Goal: Information Seeking & Learning: Learn about a topic

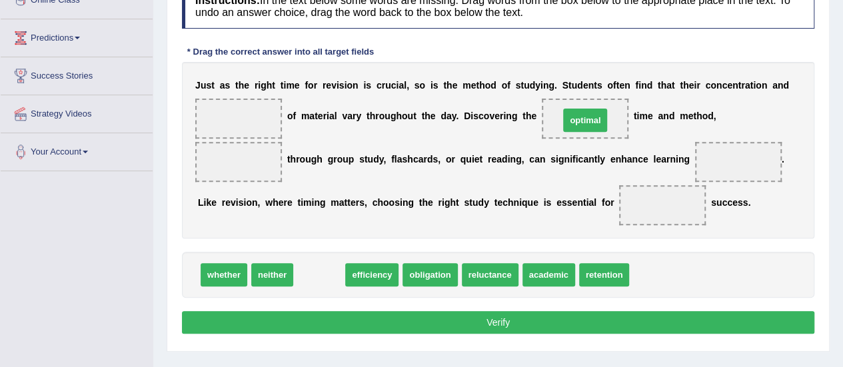
drag, startPoint x: 318, startPoint y: 277, endPoint x: 584, endPoint y: 123, distance: 307.3
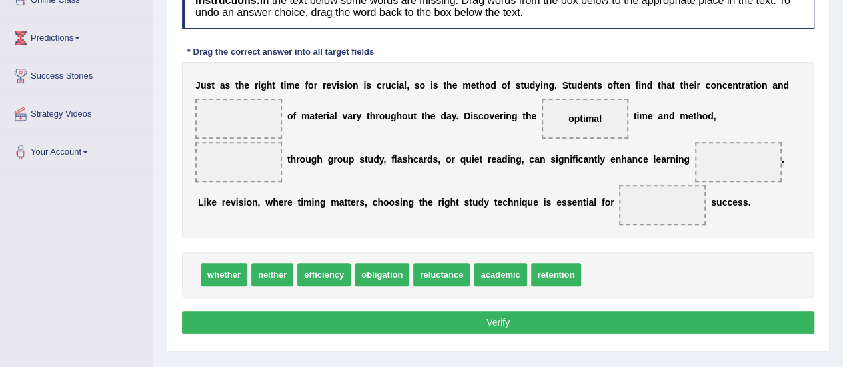
drag, startPoint x: 499, startPoint y: 272, endPoint x: 646, endPoint y: 216, distance: 157.6
drag, startPoint x: 496, startPoint y: 275, endPoint x: 654, endPoint y: 196, distance: 176.7
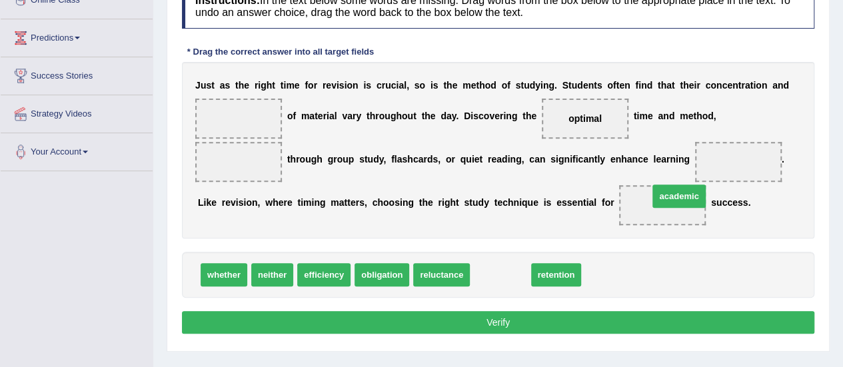
drag, startPoint x: 510, startPoint y: 272, endPoint x: 688, endPoint y: 194, distance: 194.9
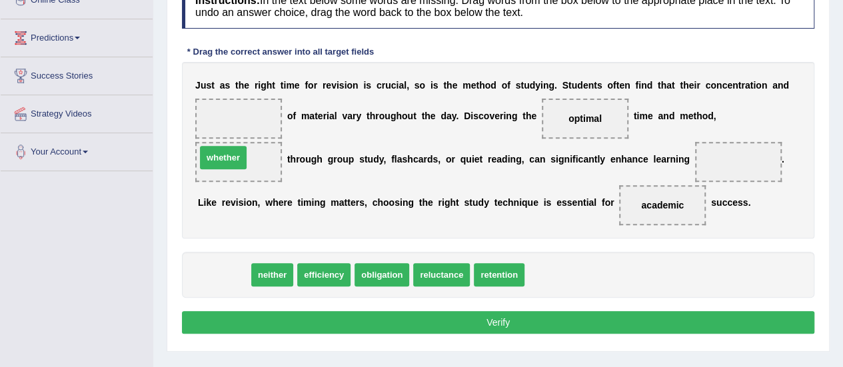
drag, startPoint x: 221, startPoint y: 269, endPoint x: 221, endPoint y: 151, distance: 117.3
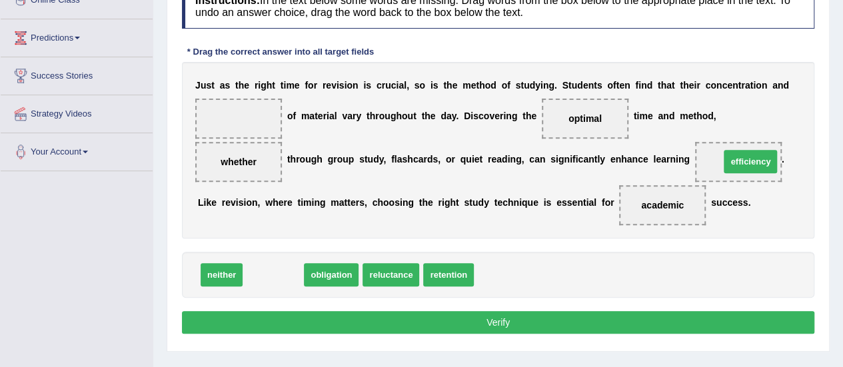
drag, startPoint x: 272, startPoint y: 273, endPoint x: 749, endPoint y: 159, distance: 490.4
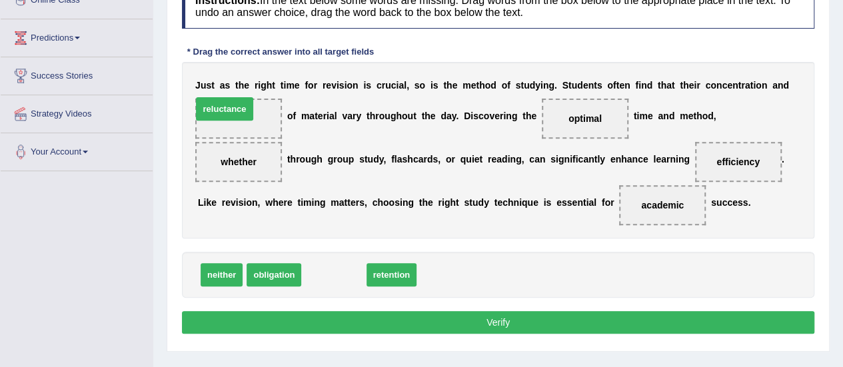
drag, startPoint x: 331, startPoint y: 273, endPoint x: 221, endPoint y: 106, distance: 199.3
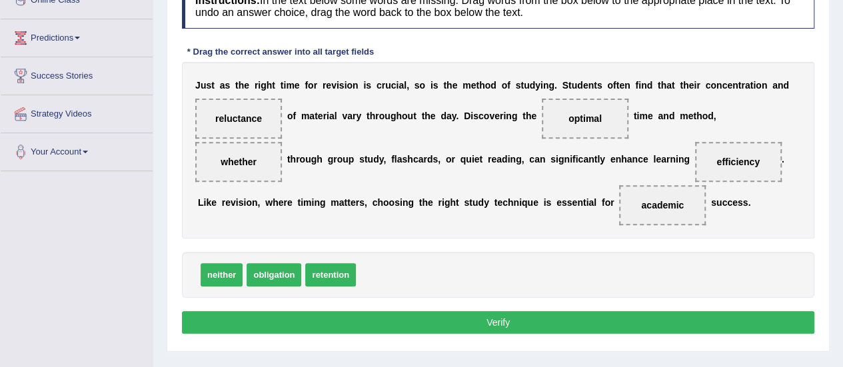
click at [517, 327] on button "Verify" at bounding box center [498, 322] width 632 height 23
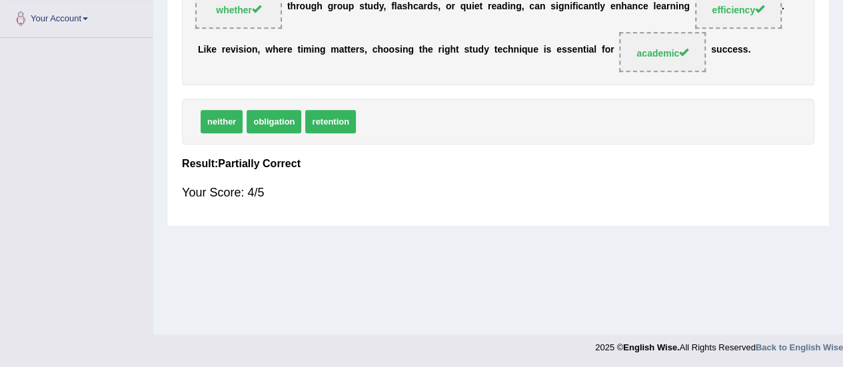
scroll to position [11, 0]
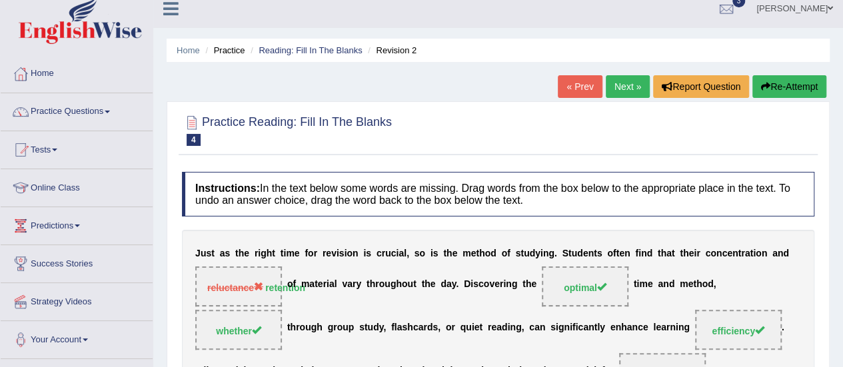
click at [617, 85] on link "Next »" at bounding box center [628, 86] width 44 height 23
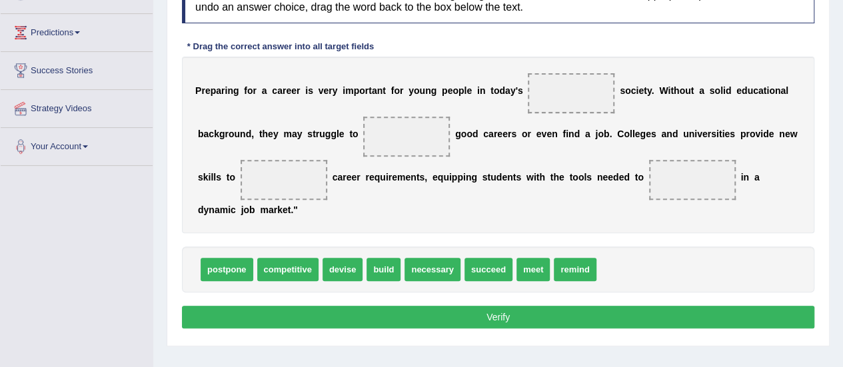
scroll to position [177, 0]
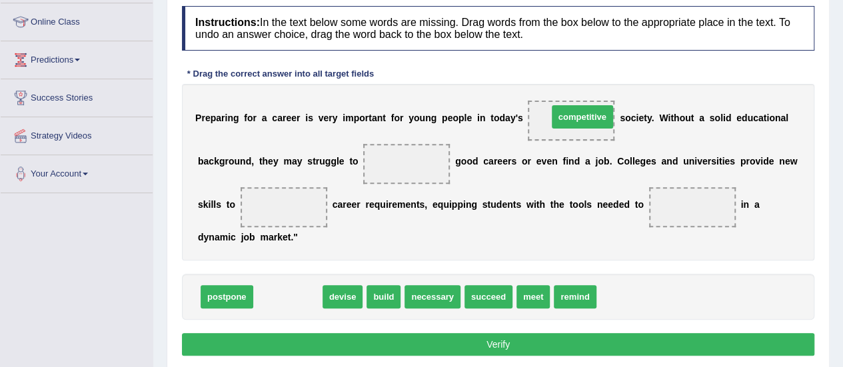
drag, startPoint x: 295, startPoint y: 302, endPoint x: 589, endPoint y: 122, distance: 345.2
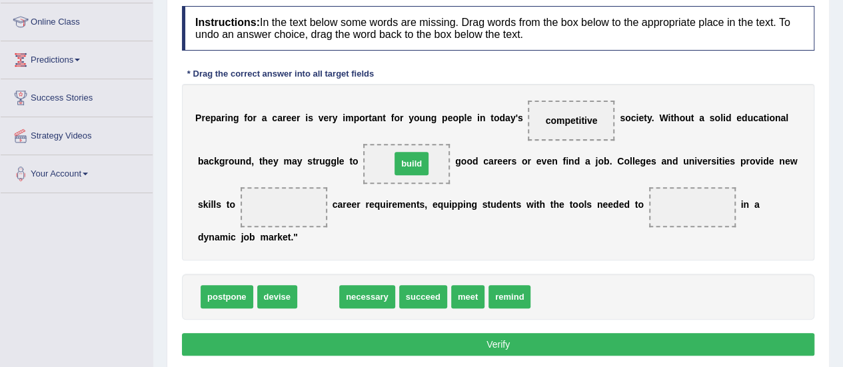
drag, startPoint x: 316, startPoint y: 294, endPoint x: 409, endPoint y: 161, distance: 162.7
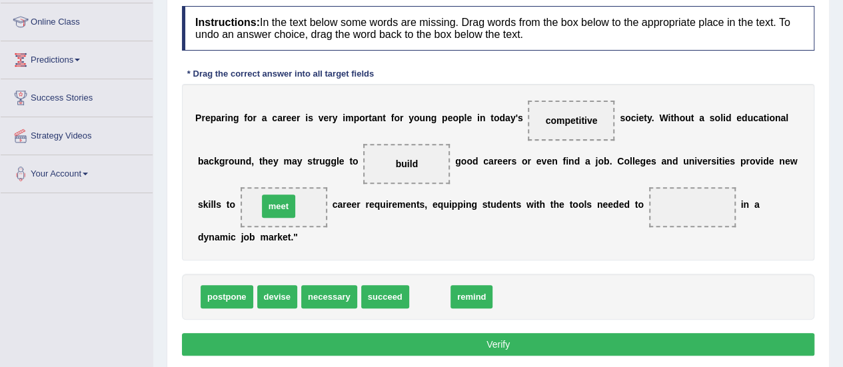
drag, startPoint x: 416, startPoint y: 294, endPoint x: 265, endPoint y: 204, distance: 175.4
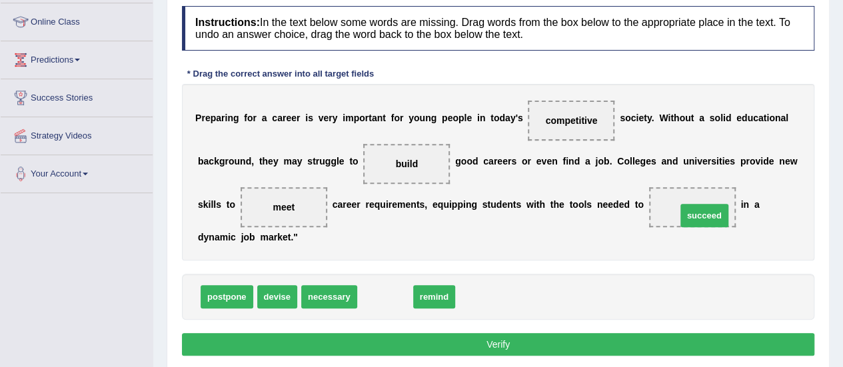
drag, startPoint x: 391, startPoint y: 293, endPoint x: 718, endPoint y: 212, distance: 336.4
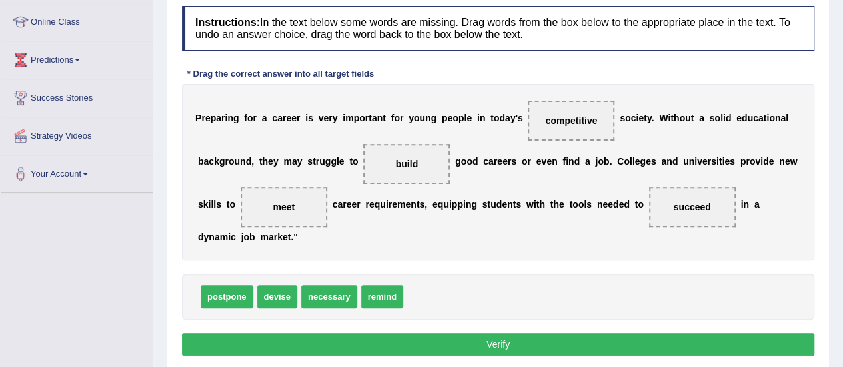
click at [496, 339] on button "Verify" at bounding box center [498, 344] width 632 height 23
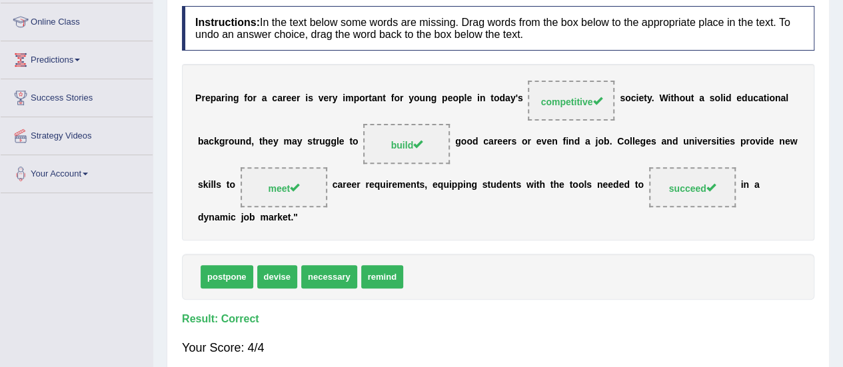
scroll to position [0, 0]
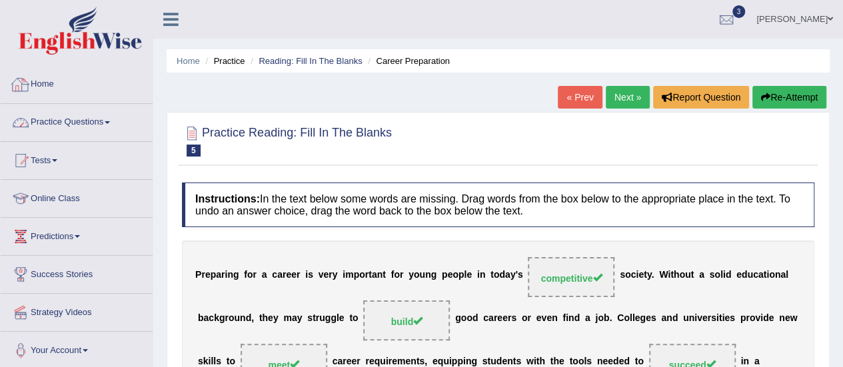
click at [55, 124] on link "Practice Questions" at bounding box center [77, 120] width 152 height 33
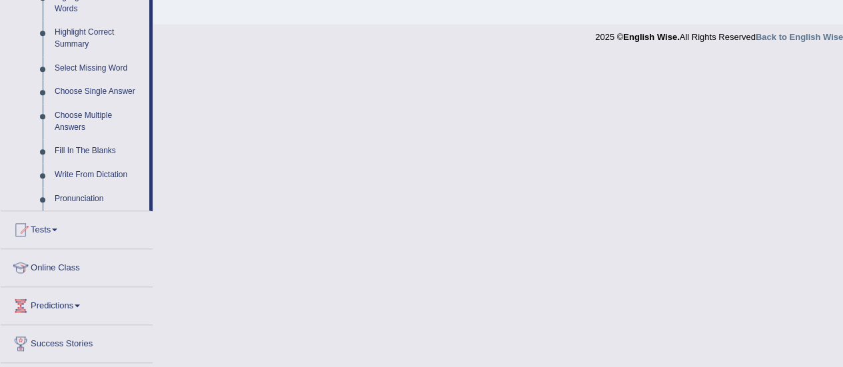
scroll to position [321, 0]
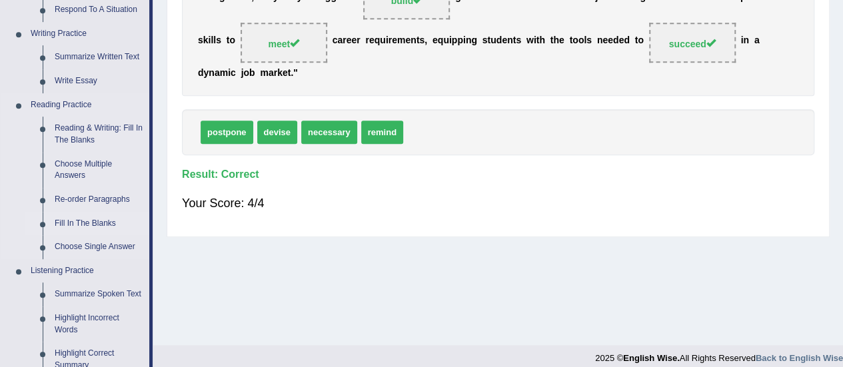
click at [87, 217] on link "Fill In The Blanks" at bounding box center [99, 224] width 101 height 24
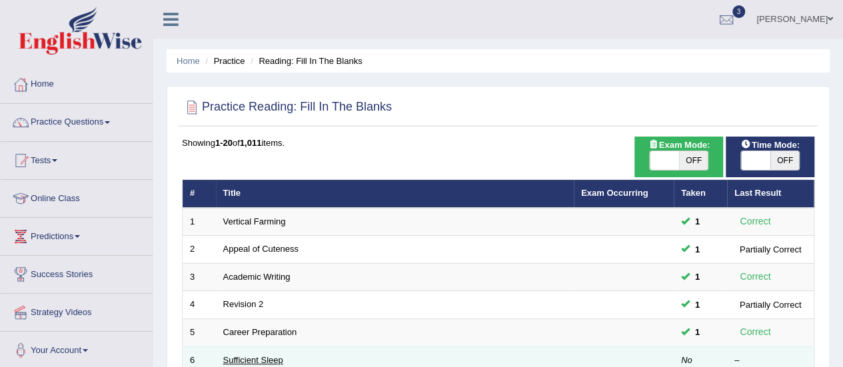
click at [241, 355] on link "Sufficient Sleep" at bounding box center [253, 360] width 60 height 10
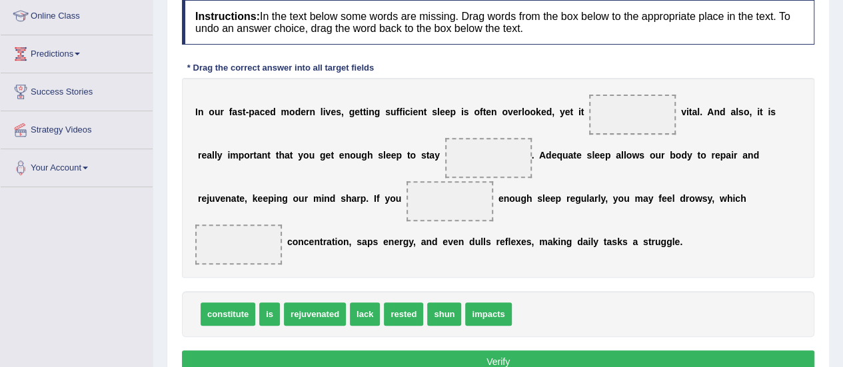
scroll to position [213, 0]
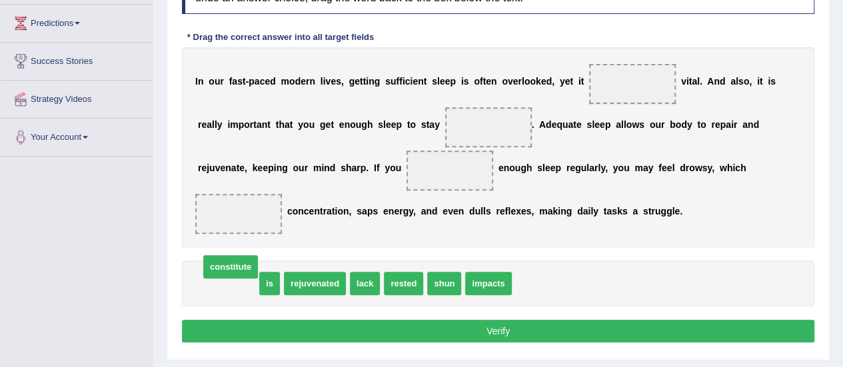
drag, startPoint x: 248, startPoint y: 285, endPoint x: 247, endPoint y: 271, distance: 14.1
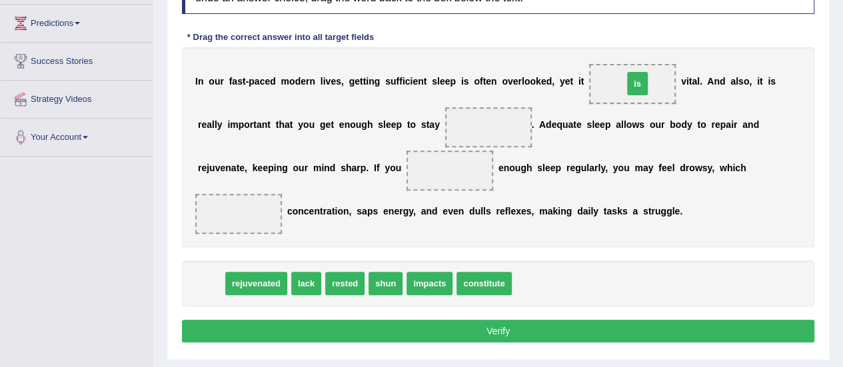
drag, startPoint x: 215, startPoint y: 285, endPoint x: 641, endPoint y: 85, distance: 471.1
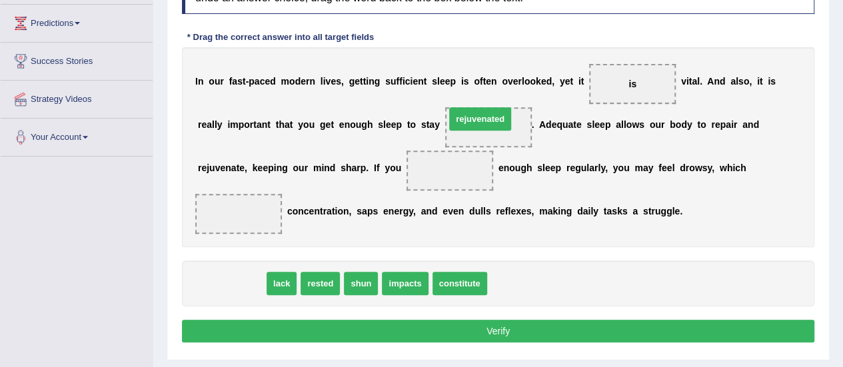
drag, startPoint x: 231, startPoint y: 280, endPoint x: 479, endPoint y: 115, distance: 298.1
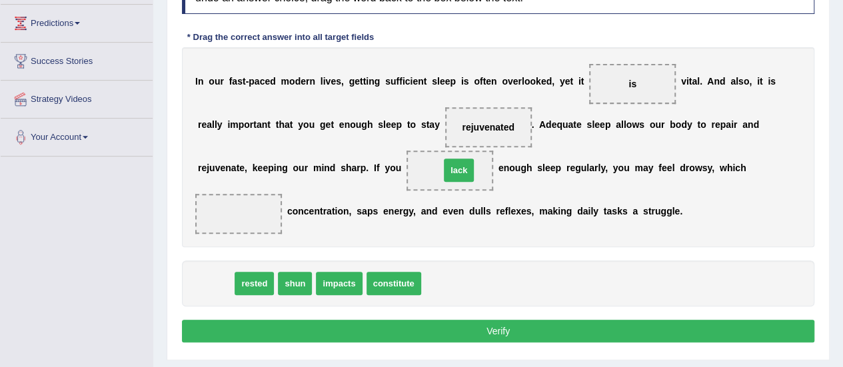
drag, startPoint x: 213, startPoint y: 285, endPoint x: 456, endPoint y: 171, distance: 268.3
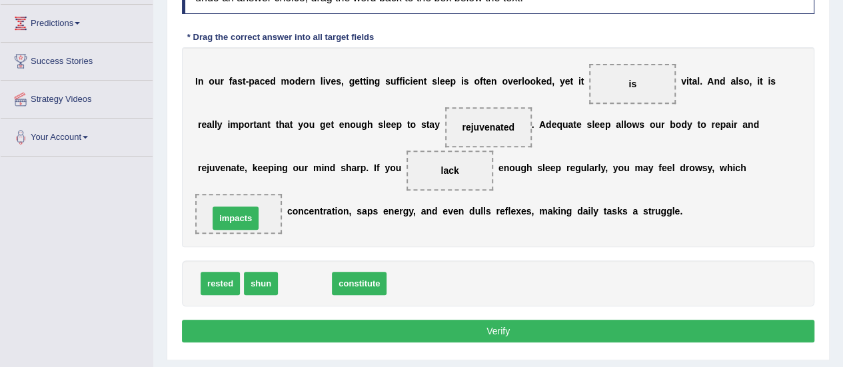
drag, startPoint x: 307, startPoint y: 282, endPoint x: 236, endPoint y: 215, distance: 97.1
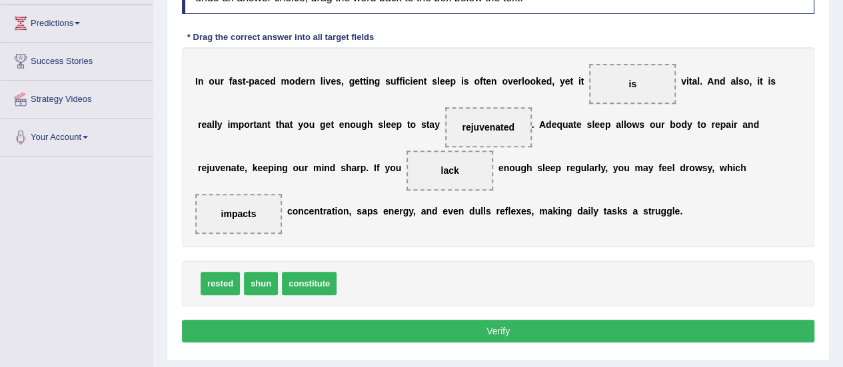
click at [453, 331] on button "Verify" at bounding box center [498, 331] width 632 height 23
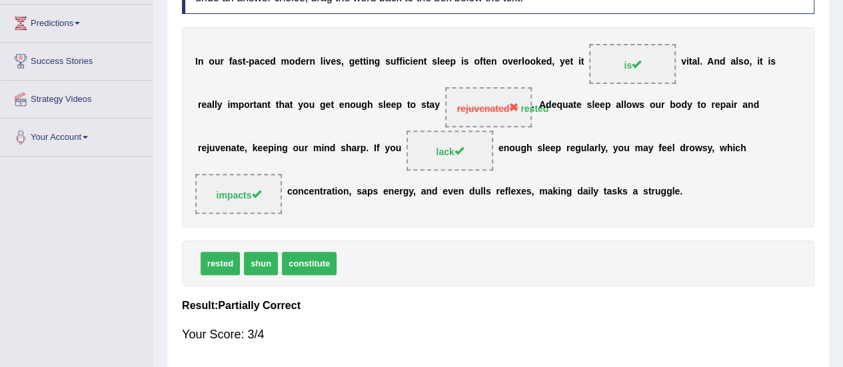
scroll to position [0, 0]
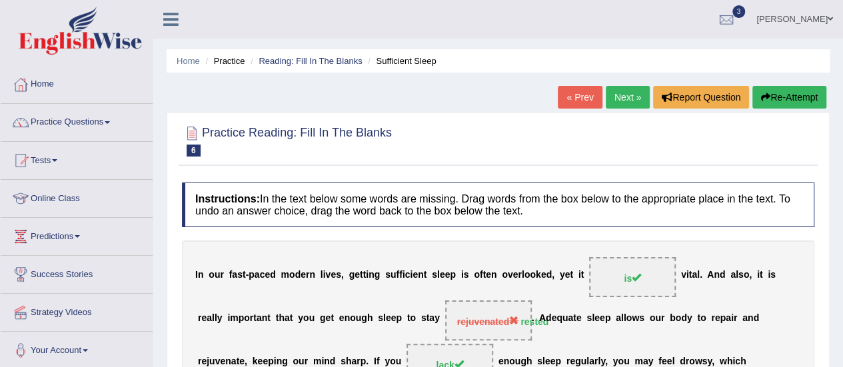
click at [626, 103] on link "Next »" at bounding box center [628, 97] width 44 height 23
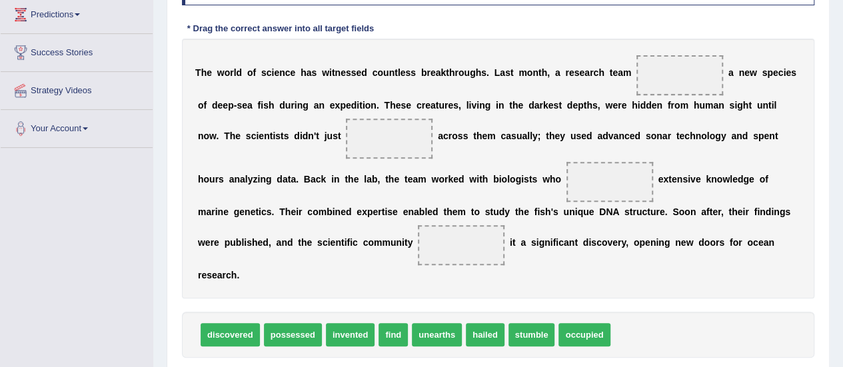
scroll to position [236, 0]
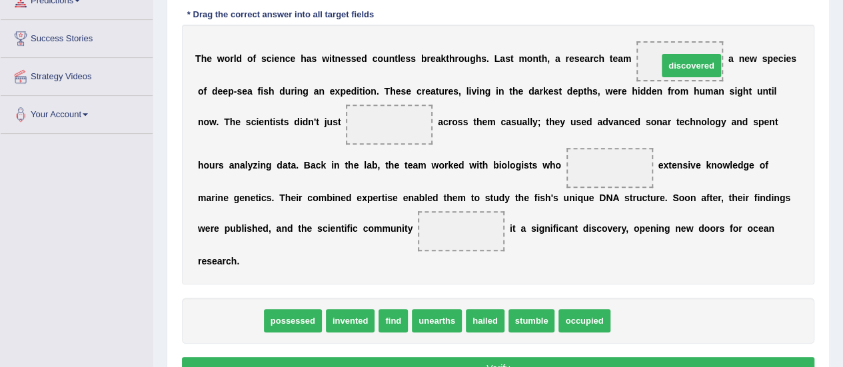
drag, startPoint x: 237, startPoint y: 317, endPoint x: 698, endPoint y: 62, distance: 527.1
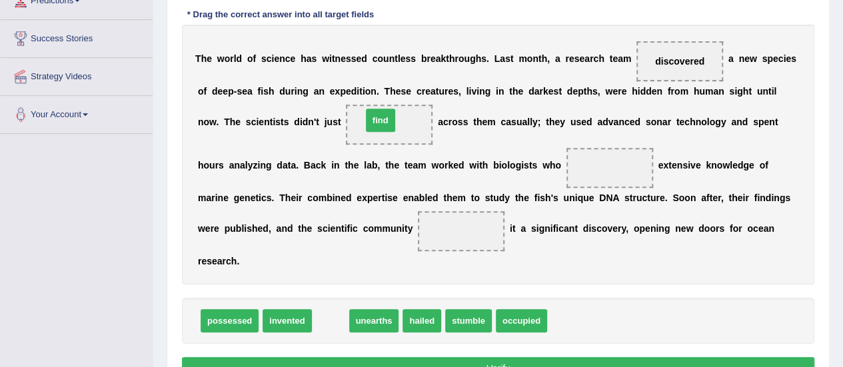
drag, startPoint x: 329, startPoint y: 325, endPoint x: 379, endPoint y: 125, distance: 206.7
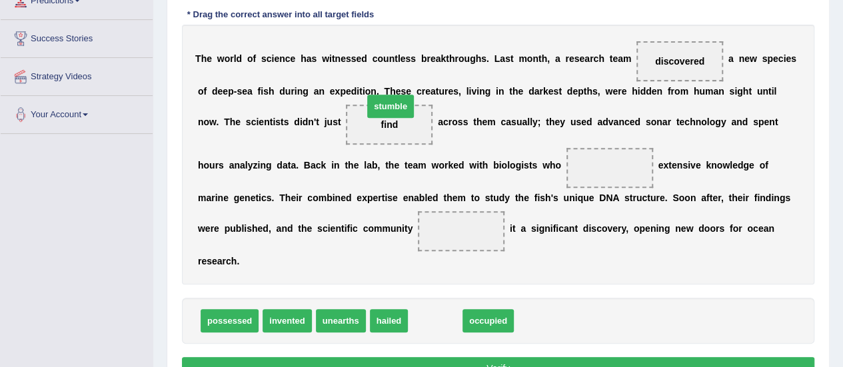
drag, startPoint x: 434, startPoint y: 317, endPoint x: 389, endPoint y: 103, distance: 219.2
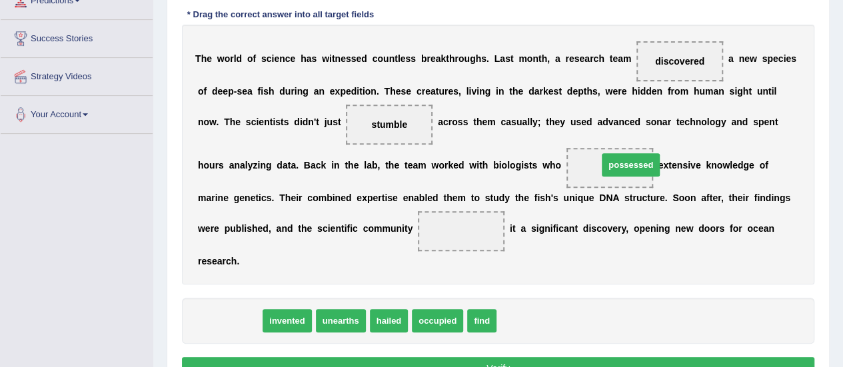
drag, startPoint x: 241, startPoint y: 319, endPoint x: 641, endPoint y: 162, distance: 429.7
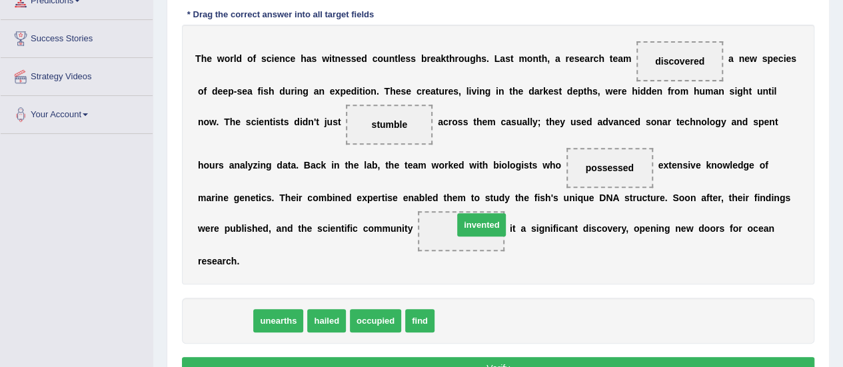
drag, startPoint x: 229, startPoint y: 313, endPoint x: 485, endPoint y: 217, distance: 273.9
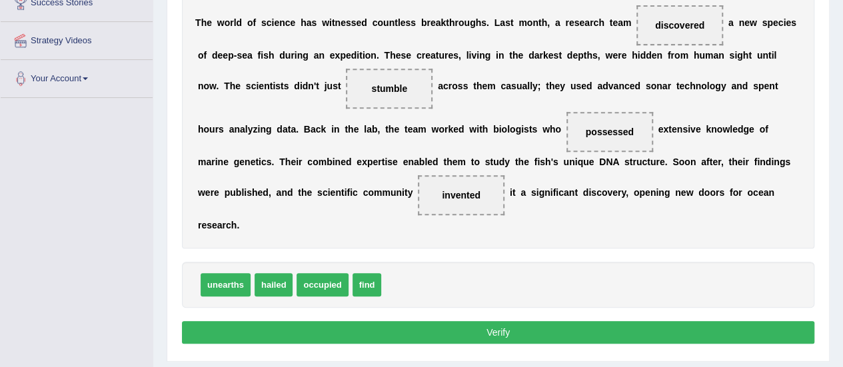
scroll to position [273, 0]
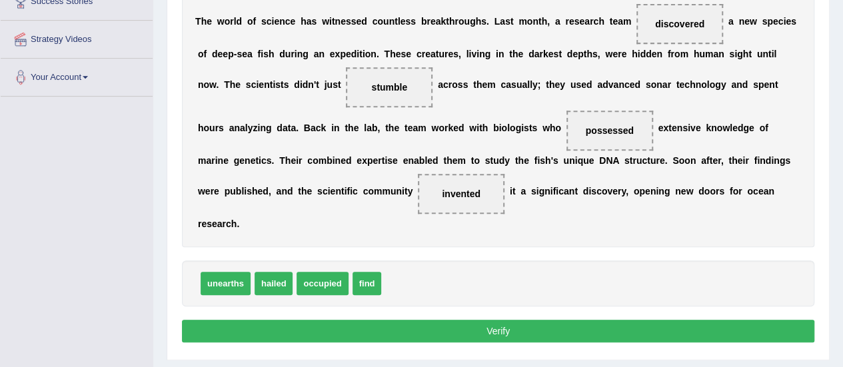
click at [477, 329] on button "Verify" at bounding box center [498, 331] width 632 height 23
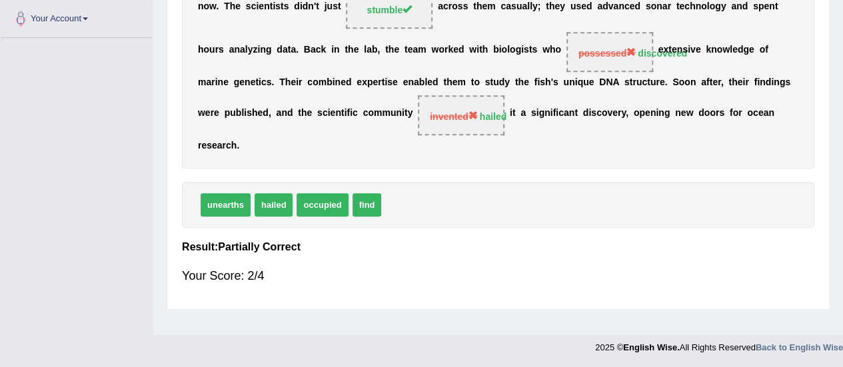
scroll to position [11, 0]
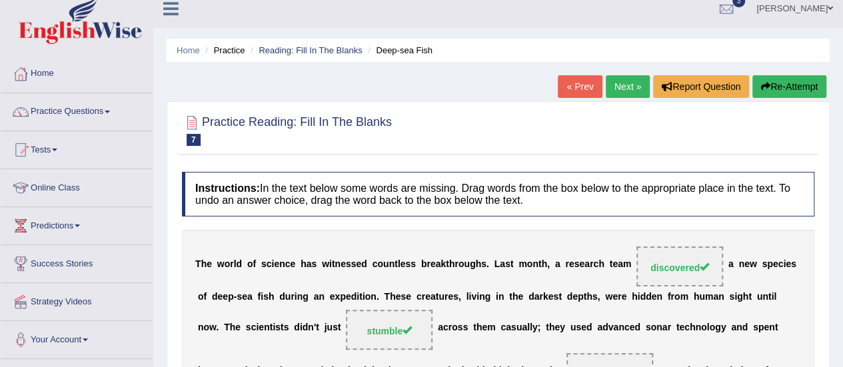
click at [617, 87] on link "Next »" at bounding box center [628, 86] width 44 height 23
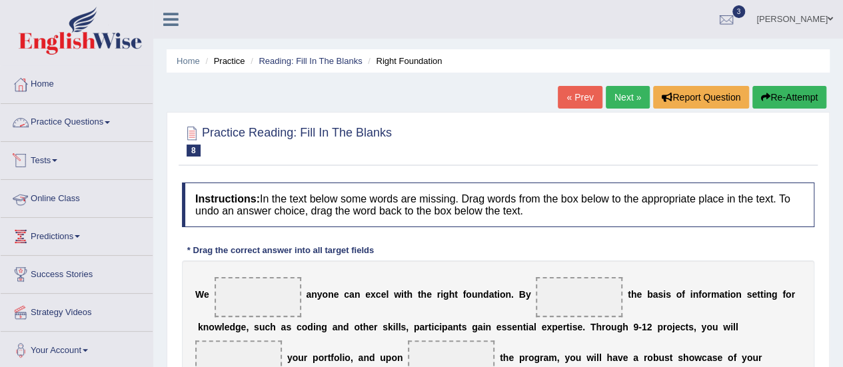
click at [68, 126] on link "Practice Questions" at bounding box center [77, 120] width 152 height 33
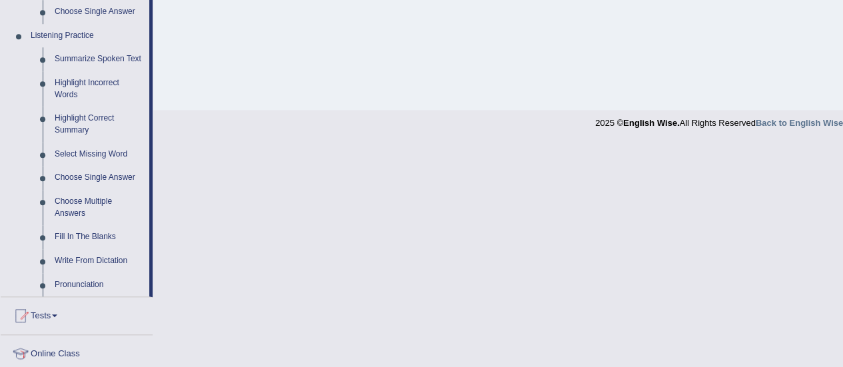
scroll to position [559, 0]
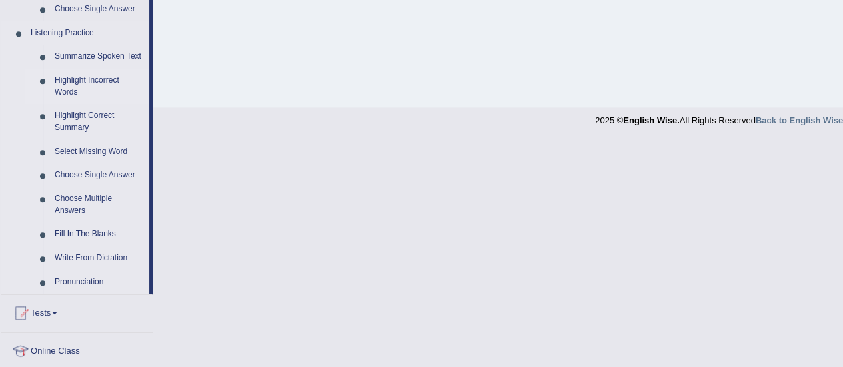
click at [78, 79] on link "Highlight Incorrect Words" at bounding box center [99, 86] width 101 height 35
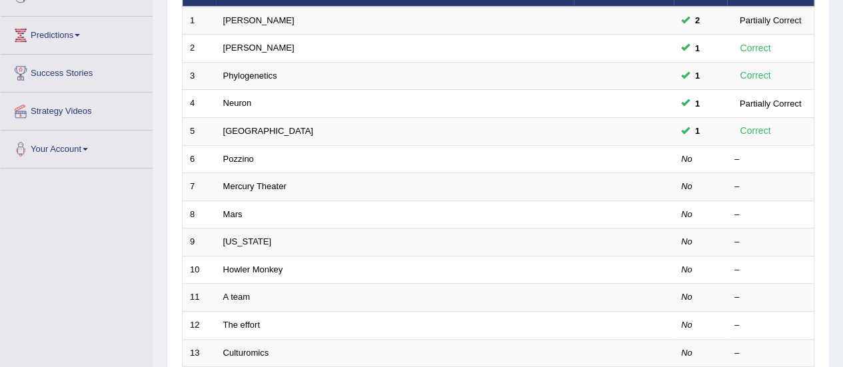
scroll to position [272, 0]
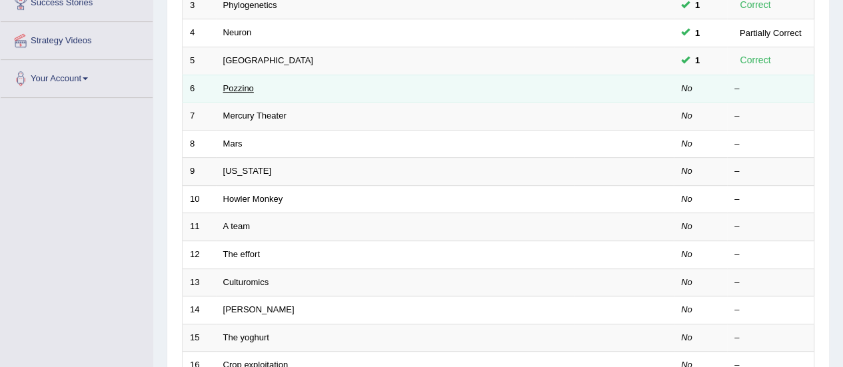
click at [248, 87] on link "Pozzino" at bounding box center [238, 88] width 31 height 10
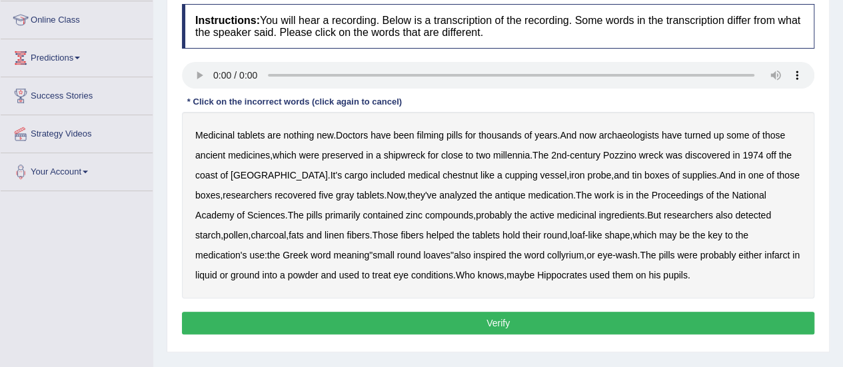
scroll to position [193, 0]
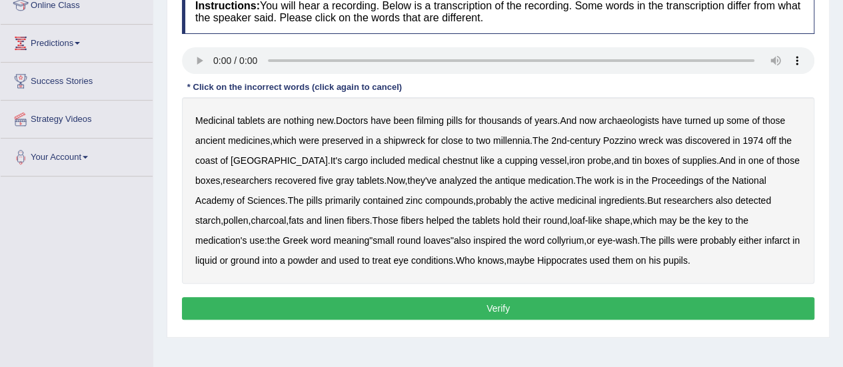
click at [364, 271] on div "Medicinal tablets are nothing new . Doctors have been filming pills for thousan…" at bounding box center [498, 190] width 632 height 187
click at [433, 119] on b "filming" at bounding box center [430, 120] width 27 height 11
click at [443, 164] on b "chestnut" at bounding box center [460, 160] width 35 height 11
click at [764, 241] on b "infarct" at bounding box center [776, 240] width 25 height 11
click at [408, 304] on button "Verify" at bounding box center [498, 308] width 632 height 23
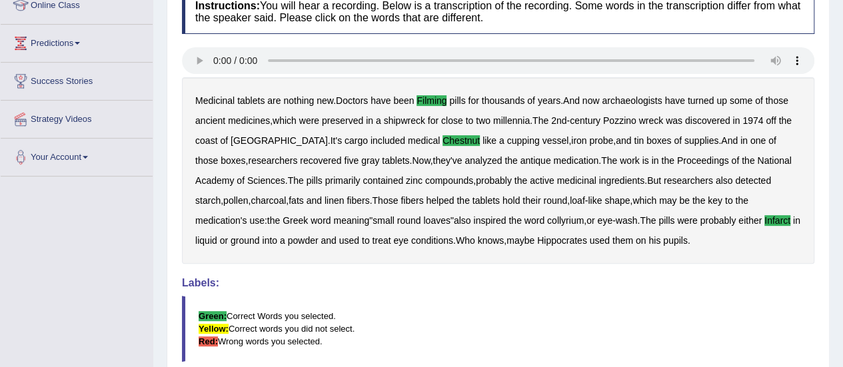
click at [408, 304] on blockquote "Green: Correct Words you selected. Yellow: Correct words you did not select. Re…" at bounding box center [498, 329] width 632 height 66
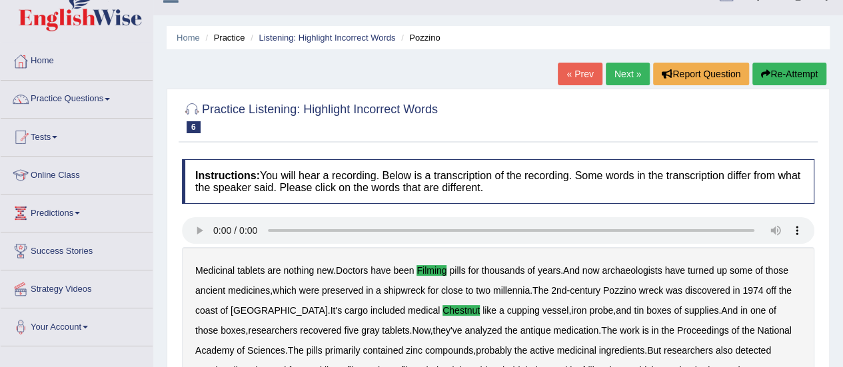
scroll to position [23, 0]
click at [618, 74] on link "Next »" at bounding box center [628, 74] width 44 height 23
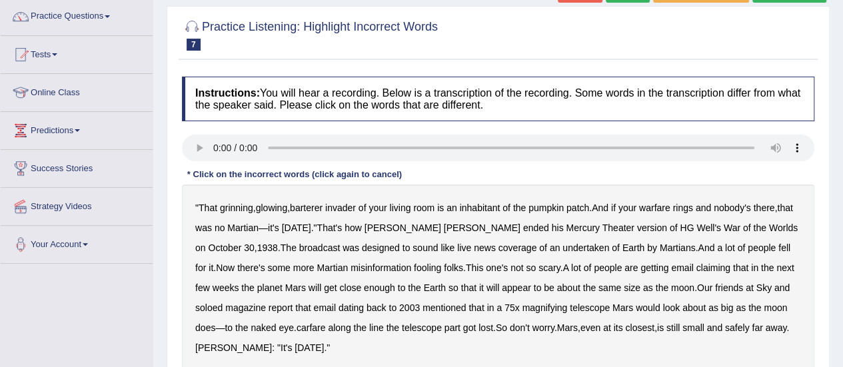
scroll to position [83, 0]
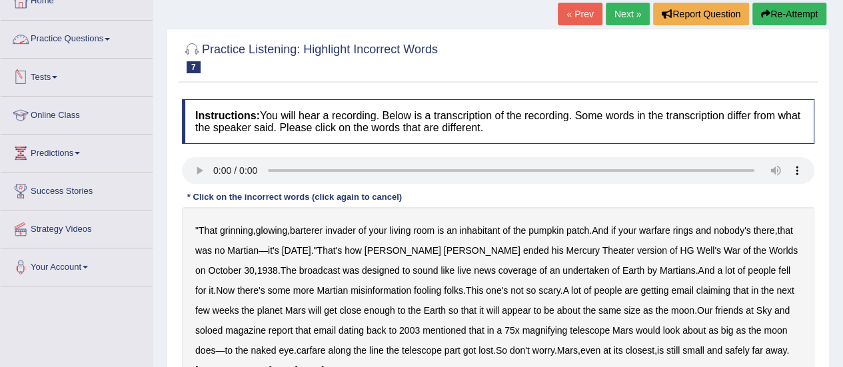
click at [91, 34] on link "Practice Questions" at bounding box center [77, 37] width 152 height 33
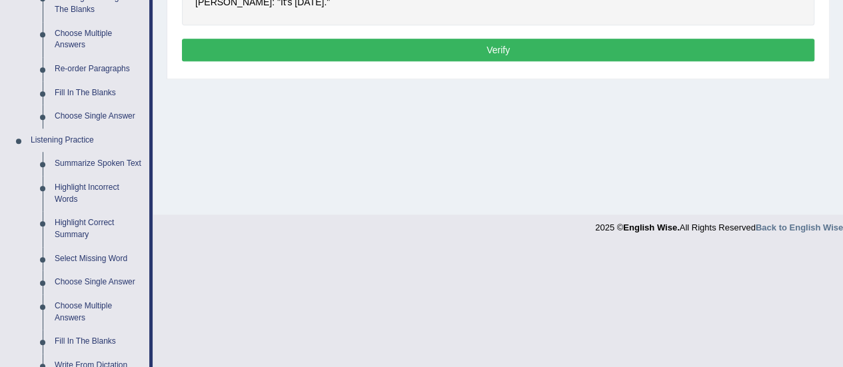
scroll to position [456, 0]
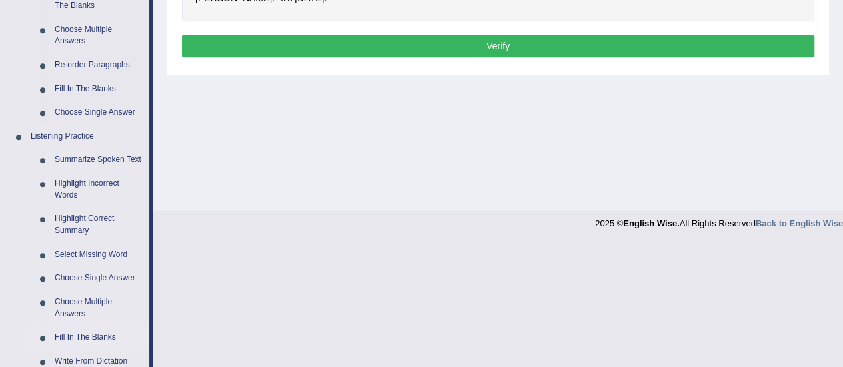
click at [89, 341] on link "Fill In The Blanks" at bounding box center [99, 338] width 101 height 24
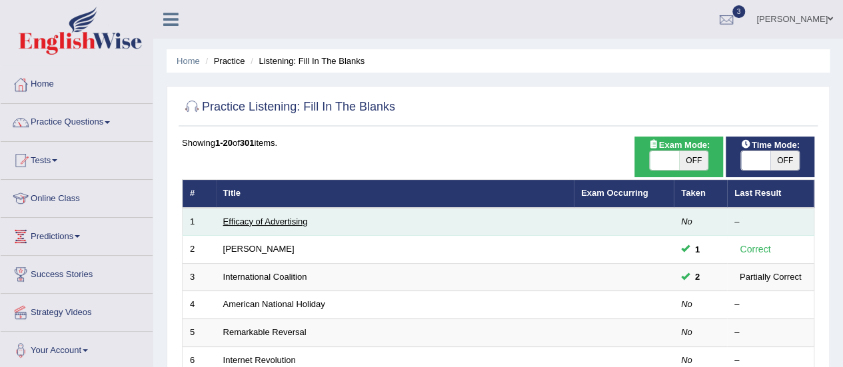
click at [237, 221] on link "Efficacy of Advertising" at bounding box center [265, 222] width 85 height 10
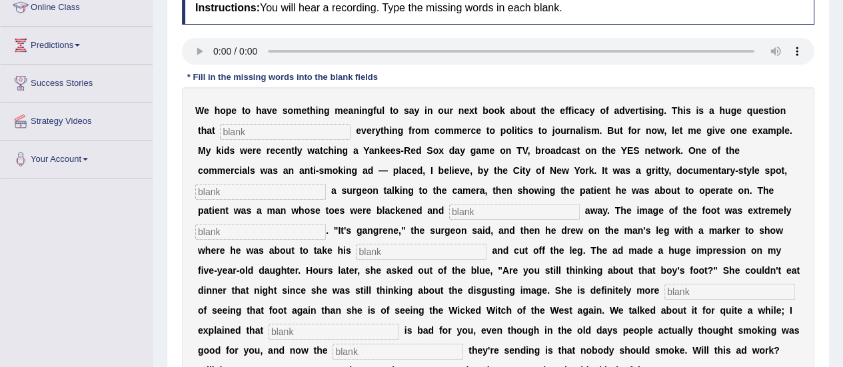
scroll to position [251, 0]
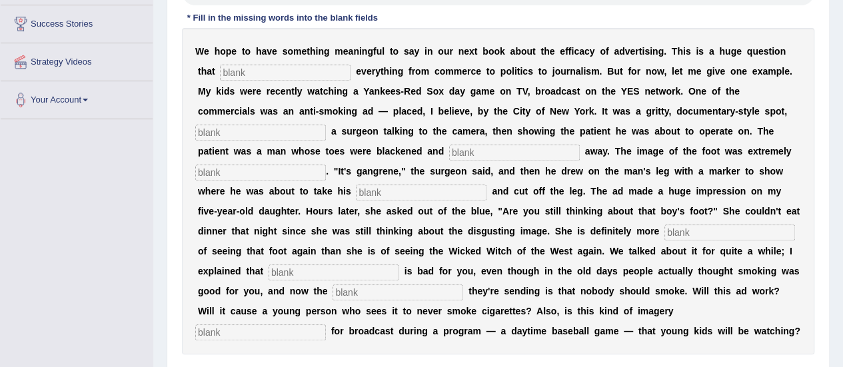
click at [484, 149] on input "text" at bounding box center [514, 153] width 131 height 16
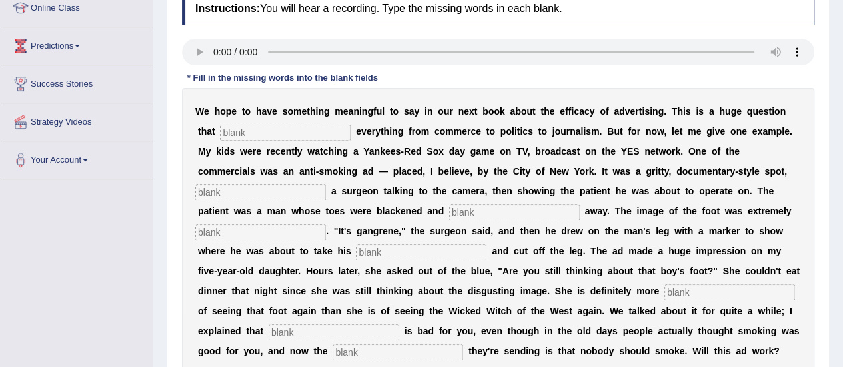
scroll to position [188, 0]
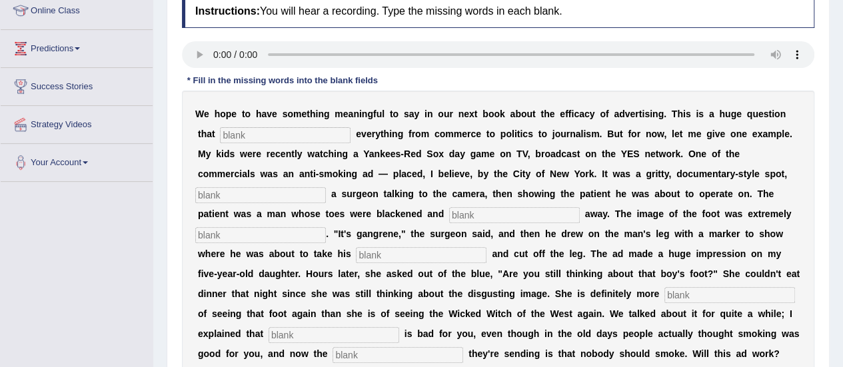
click at [256, 132] on input "text" at bounding box center [285, 135] width 131 height 16
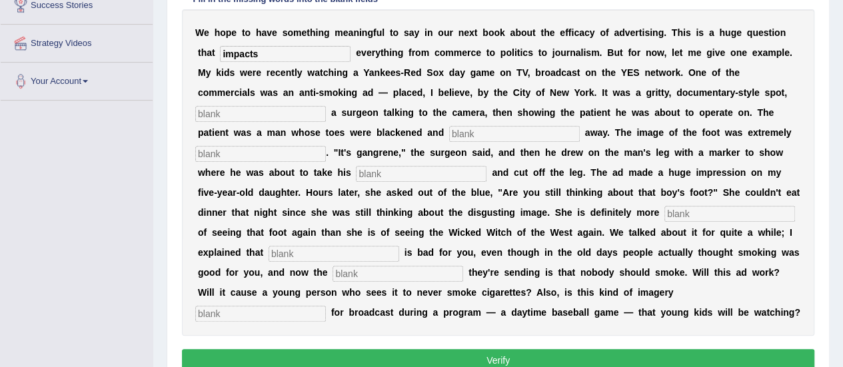
scroll to position [270, 0]
type input "impacts"
click at [271, 105] on input "text" at bounding box center [260, 113] width 131 height 16
type input "featuring"
click at [483, 130] on input "text" at bounding box center [514, 133] width 131 height 16
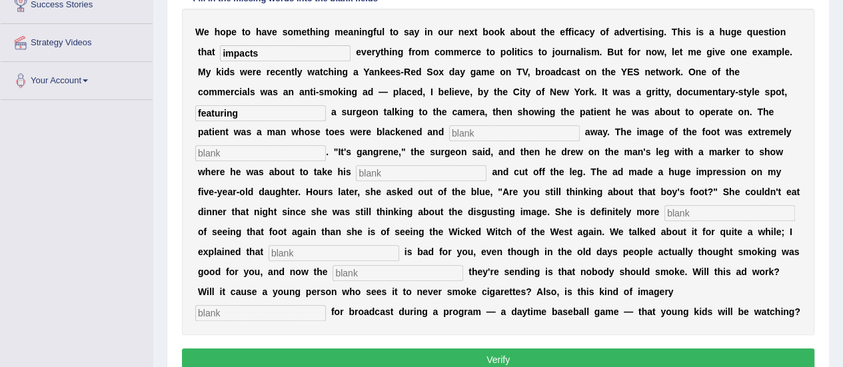
click at [261, 153] on input "text" at bounding box center [260, 153] width 131 height 16
type input "disguisting"
click at [386, 179] on input "text" at bounding box center [421, 173] width 131 height 16
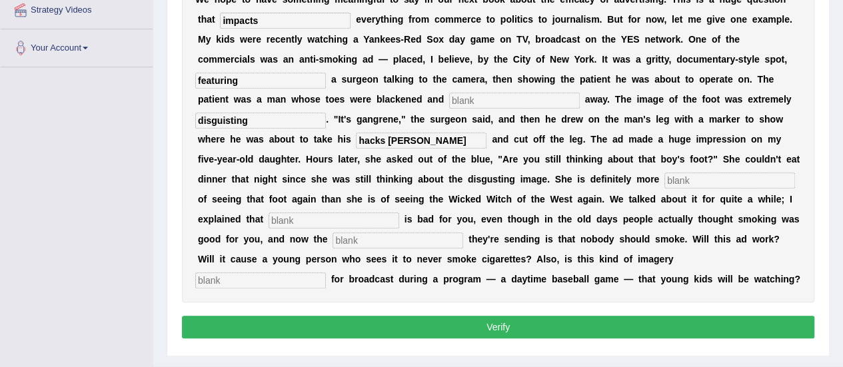
scroll to position [304, 0]
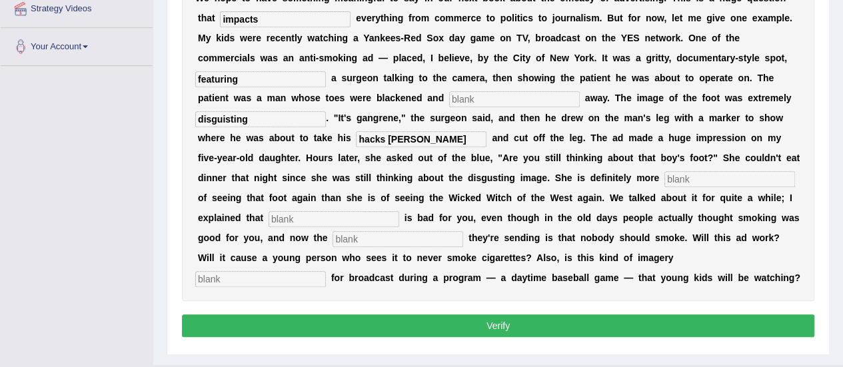
type input "hacks shaw"
click at [702, 181] on input "text" at bounding box center [729, 179] width 131 height 16
type input "scared"
click at [373, 215] on input "text" at bounding box center [334, 219] width 131 height 16
type input "smoking"
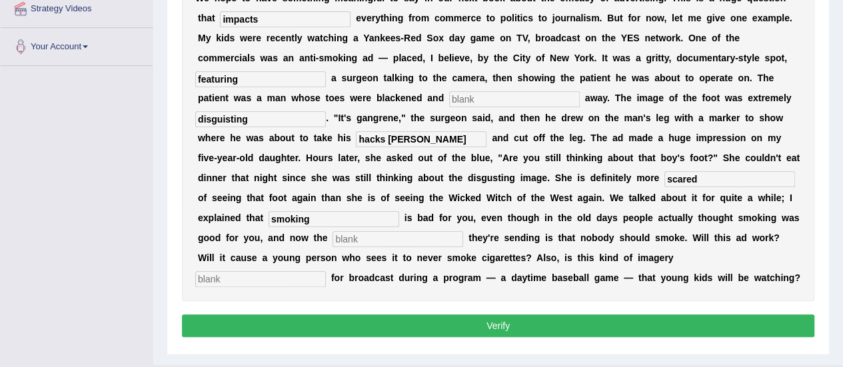
click at [420, 237] on input "text" at bounding box center [398, 239] width 131 height 16
type input "message"
click at [326, 271] on input "text" at bounding box center [260, 279] width 131 height 16
type input "appropriate"
click at [387, 141] on input "hacks shaw" at bounding box center [421, 139] width 131 height 16
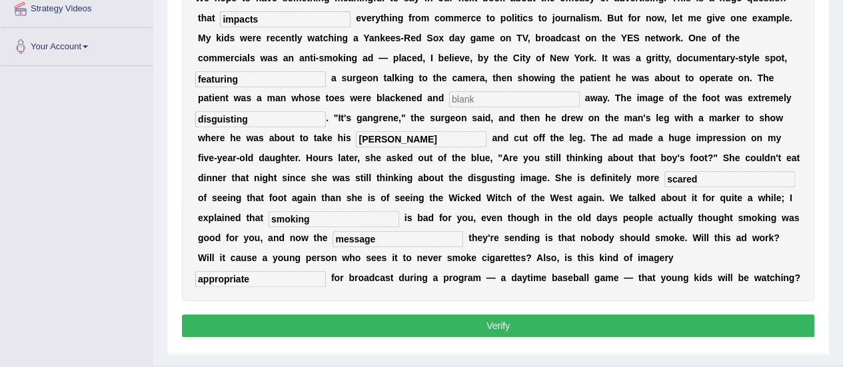
scroll to position [0, 0]
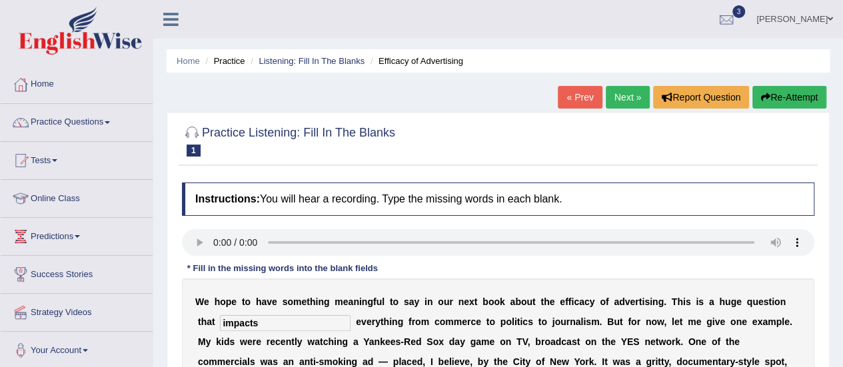
type input "hackshaw"
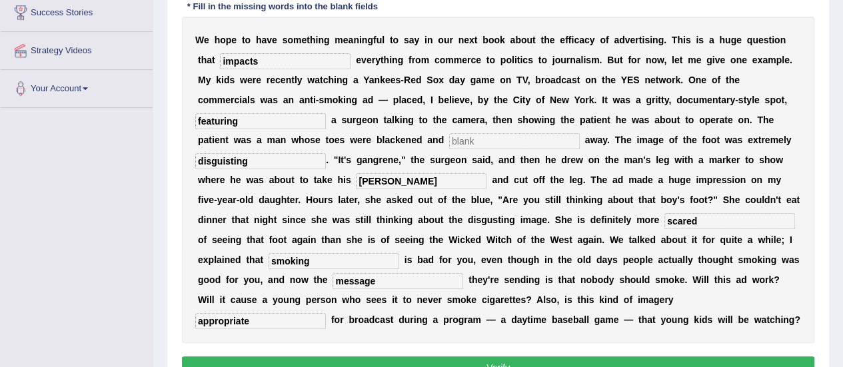
scroll to position [263, 0]
click at [495, 139] on input "text" at bounding box center [514, 141] width 131 height 16
type input "eroding"
click at [471, 358] on button "Verify" at bounding box center [498, 367] width 632 height 23
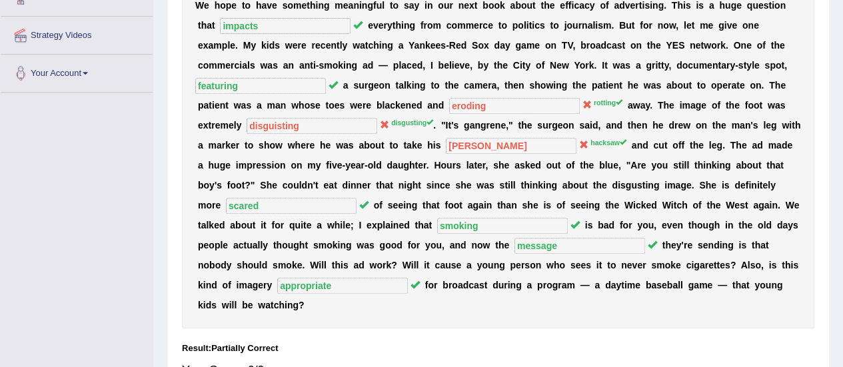
scroll to position [0, 0]
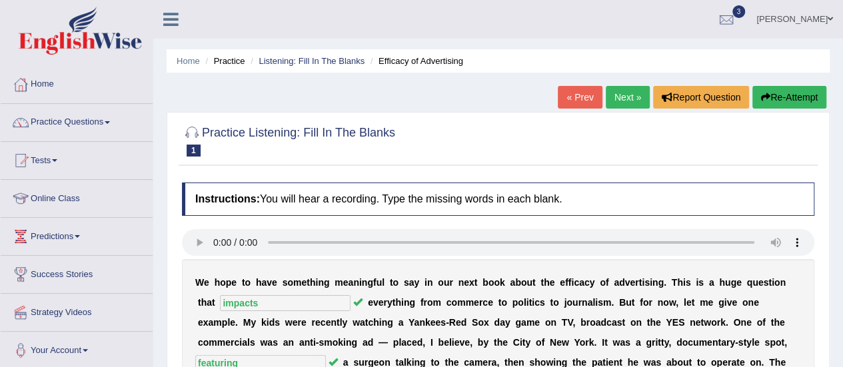
click at [626, 101] on link "Next »" at bounding box center [628, 97] width 44 height 23
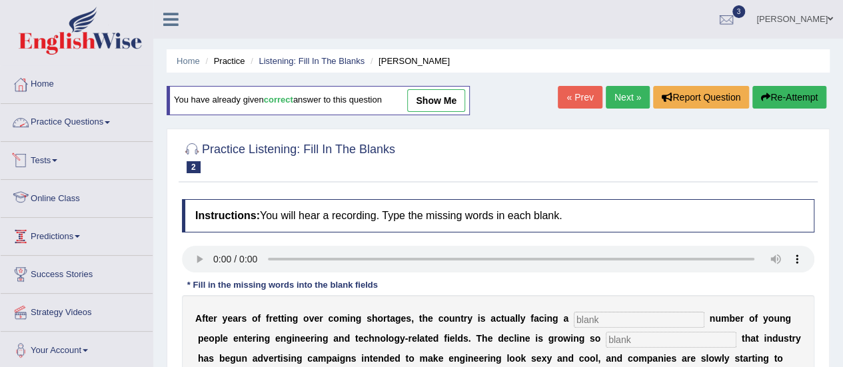
click at [65, 115] on link "Practice Questions" at bounding box center [77, 120] width 152 height 33
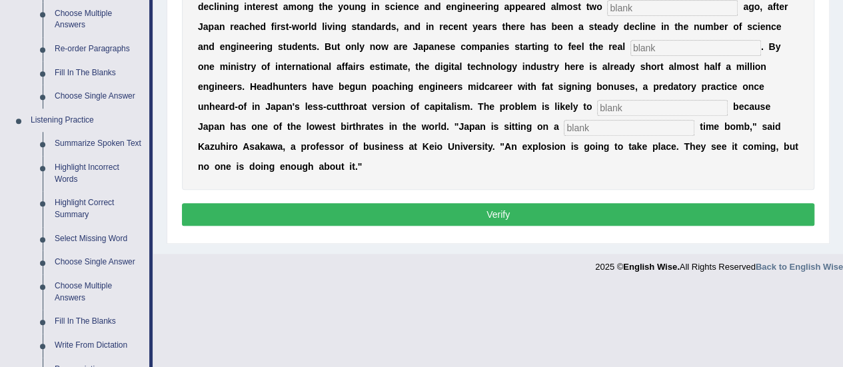
scroll to position [490, 0]
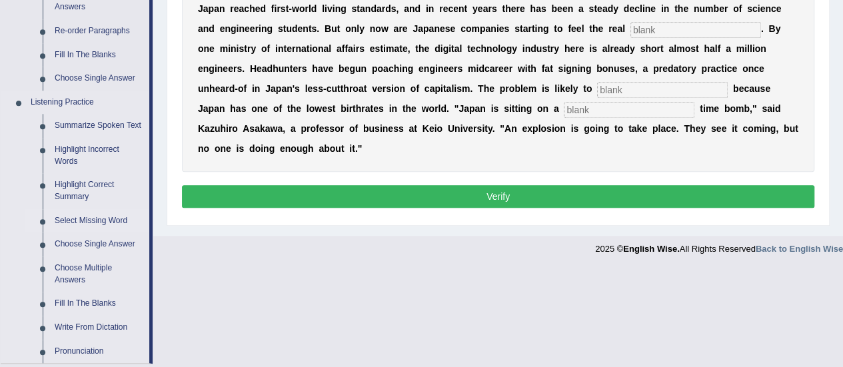
click at [115, 219] on link "Select Missing Word" at bounding box center [99, 221] width 101 height 24
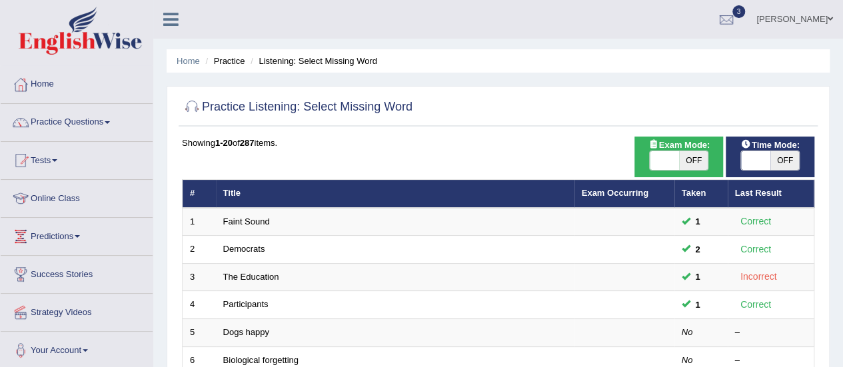
scroll to position [321, 0]
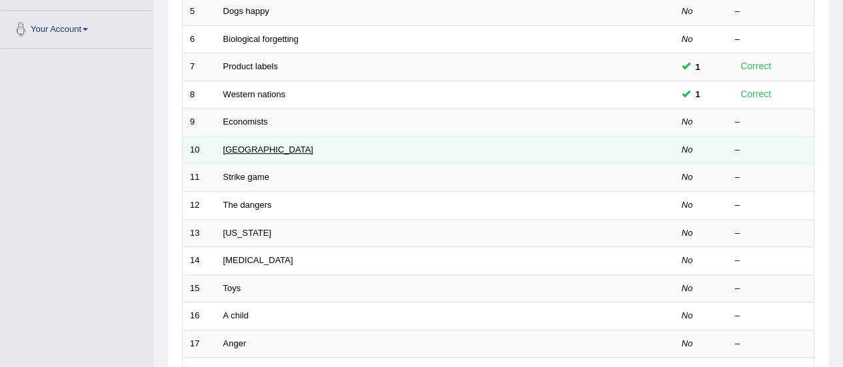
click at [257, 149] on link "[GEOGRAPHIC_DATA]" at bounding box center [268, 150] width 90 height 10
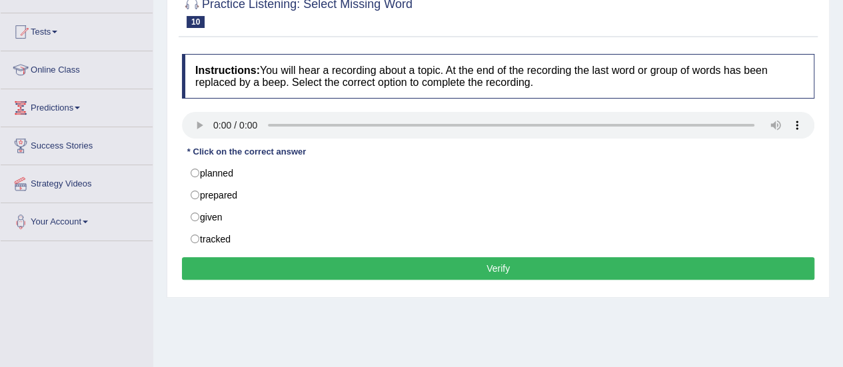
scroll to position [104, 0]
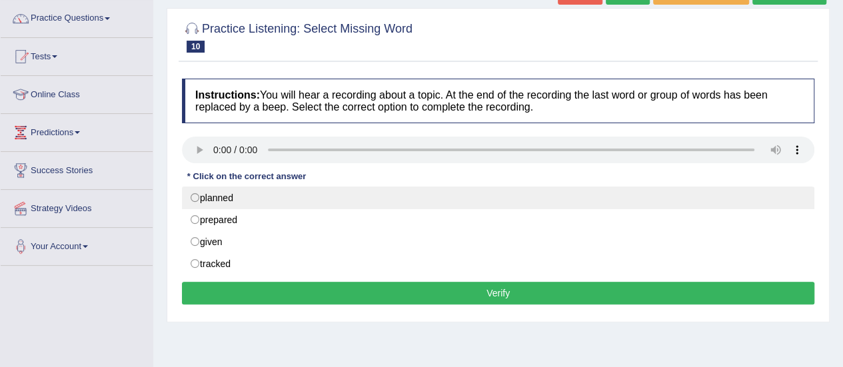
click at [195, 198] on label "planned" at bounding box center [498, 198] width 632 height 23
radio input "true"
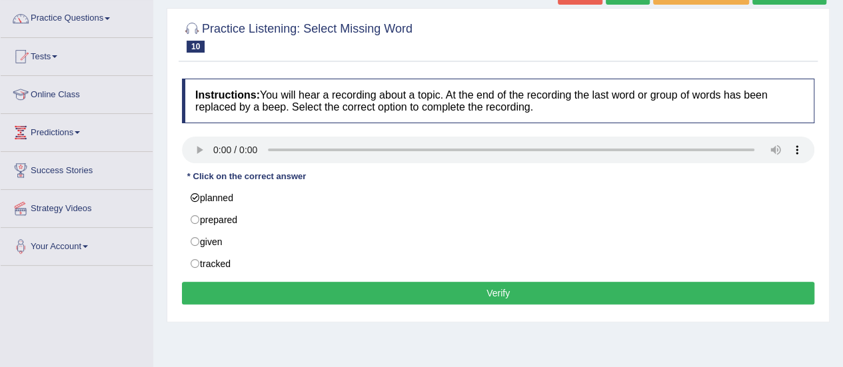
click at [285, 286] on button "Verify" at bounding box center [498, 293] width 632 height 23
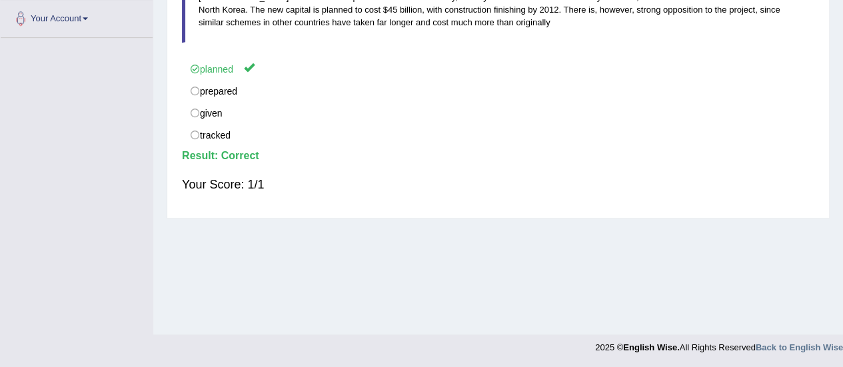
scroll to position [11, 0]
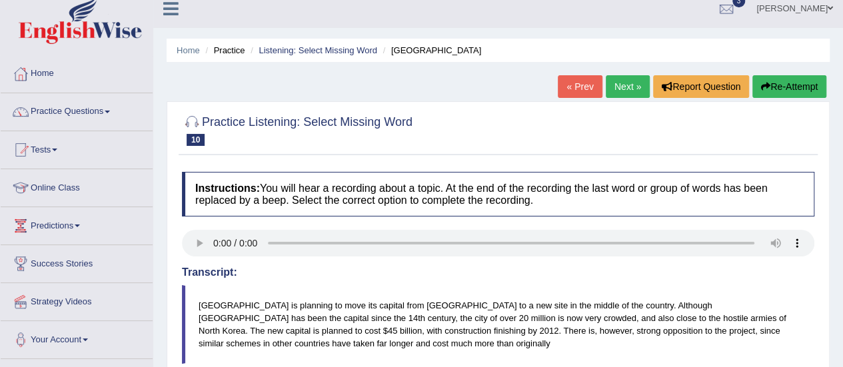
click at [614, 87] on link "Next »" at bounding box center [628, 86] width 44 height 23
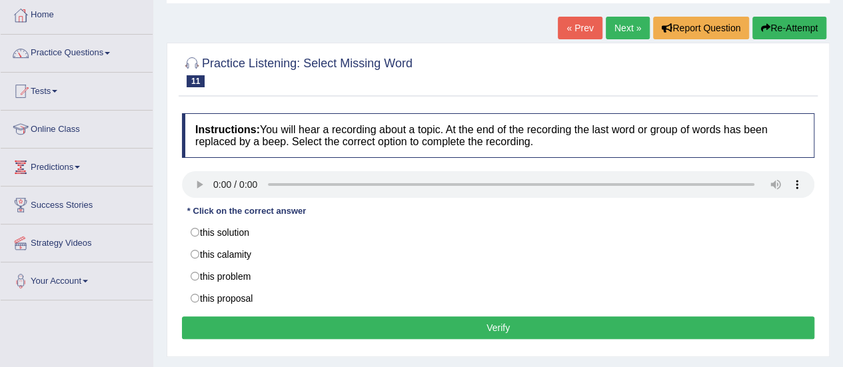
scroll to position [80, 0]
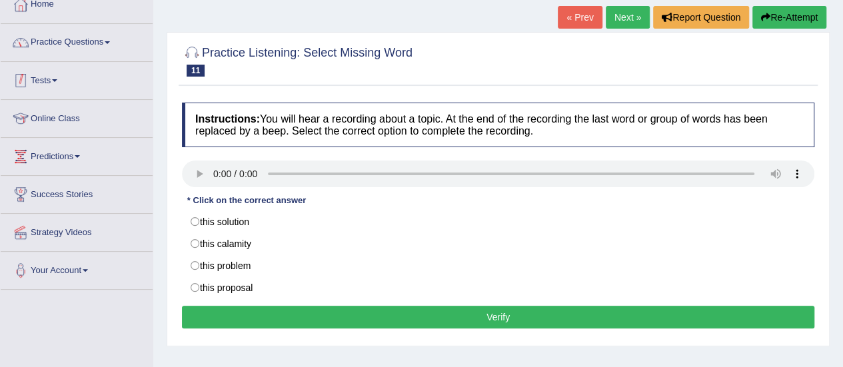
click at [72, 50] on link "Practice Questions" at bounding box center [77, 40] width 152 height 33
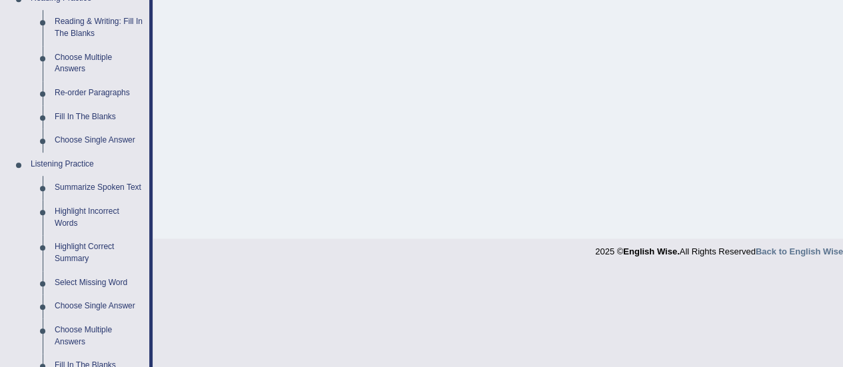
scroll to position [508, 0]
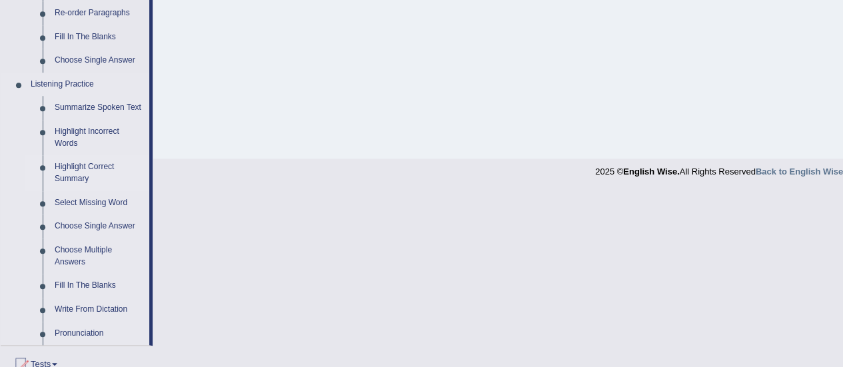
click at [79, 170] on link "Highlight Correct Summary" at bounding box center [99, 172] width 101 height 35
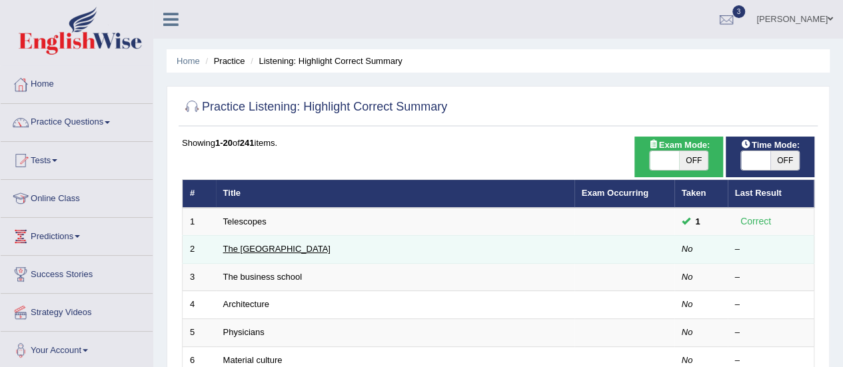
click at [253, 249] on link "The [GEOGRAPHIC_DATA]" at bounding box center [276, 249] width 107 height 10
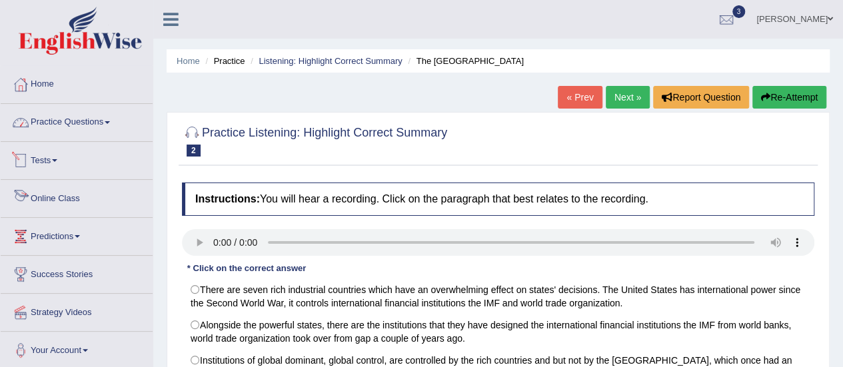
click at [64, 121] on link "Practice Questions" at bounding box center [77, 120] width 152 height 33
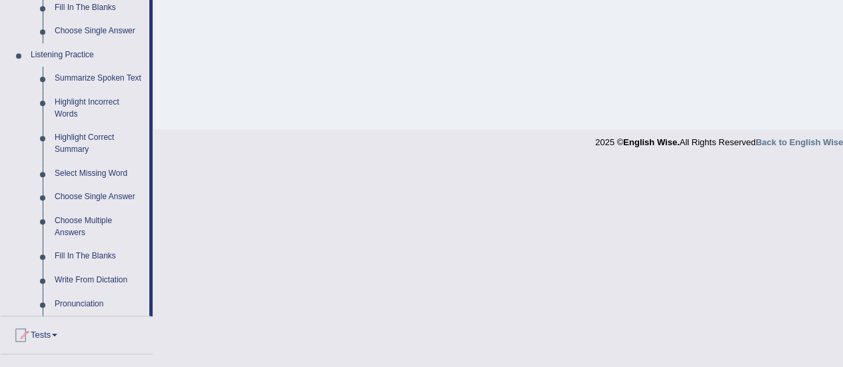
scroll to position [538, 0]
click at [116, 193] on link "Choose Single Answer" at bounding box center [99, 196] width 101 height 24
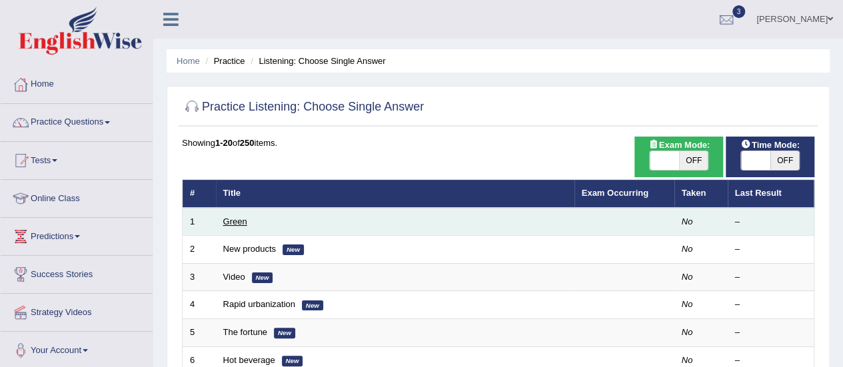
click at [228, 219] on link "Green" at bounding box center [235, 222] width 24 height 10
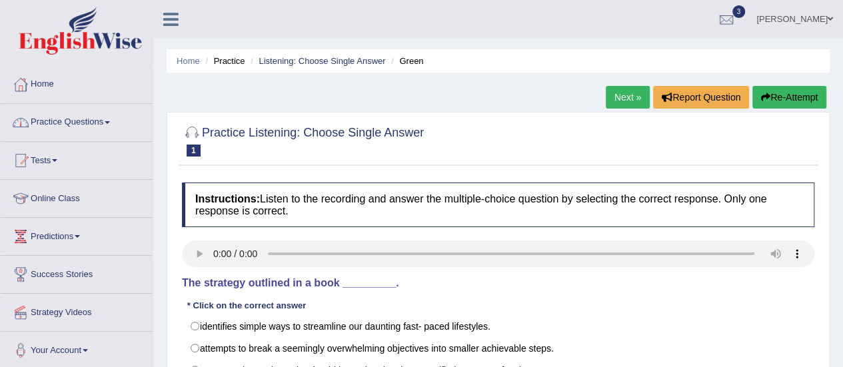
click at [99, 119] on link "Practice Questions" at bounding box center [77, 120] width 152 height 33
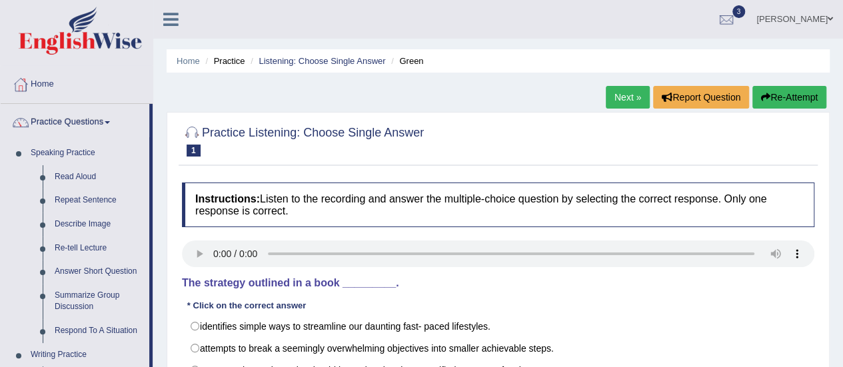
scroll to position [321, 0]
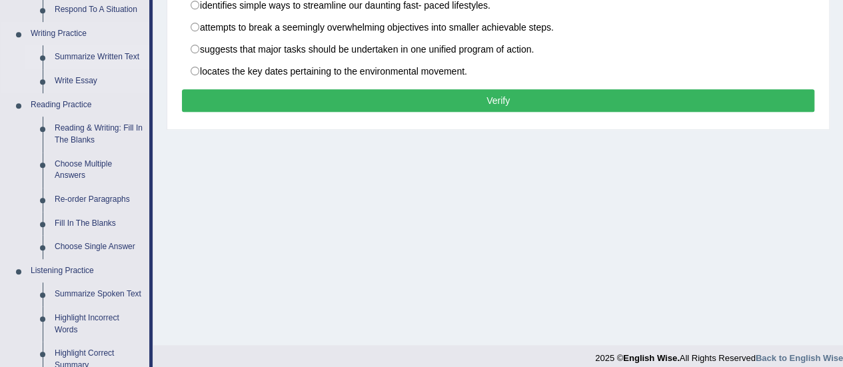
click at [116, 54] on link "Summarize Written Text" at bounding box center [99, 57] width 101 height 24
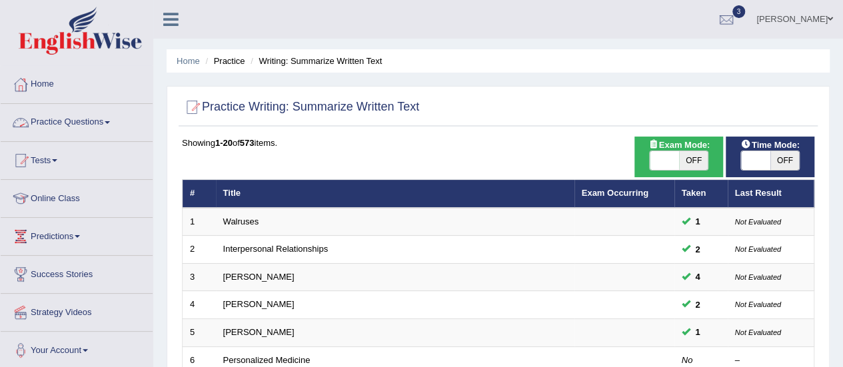
click at [80, 117] on link "Practice Questions" at bounding box center [77, 120] width 152 height 33
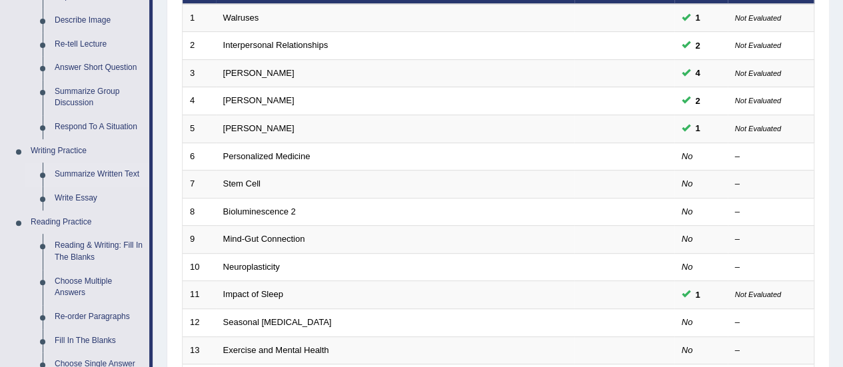
scroll to position [207, 0]
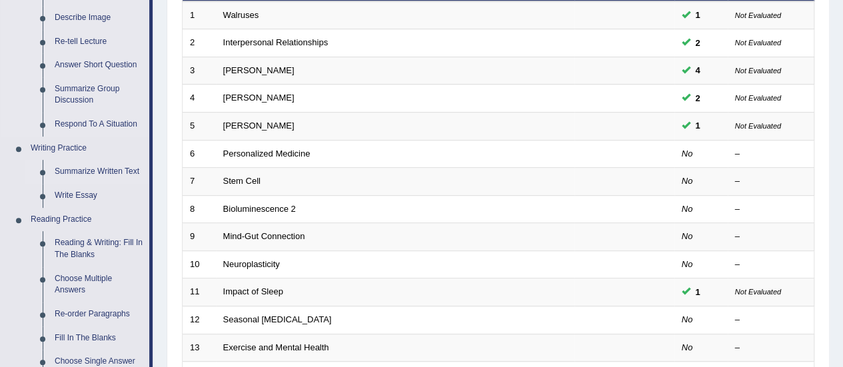
click at [3, 9] on li "Speaking Practice Read Aloud Repeat Sentence Describe Image Re-tell Lecture Ans…" at bounding box center [75, 36] width 149 height 202
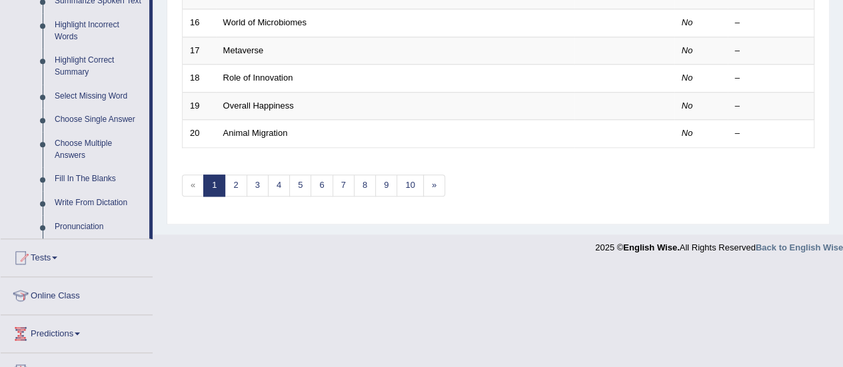
scroll to position [614, 0]
